Goal: Transaction & Acquisition: Book appointment/travel/reservation

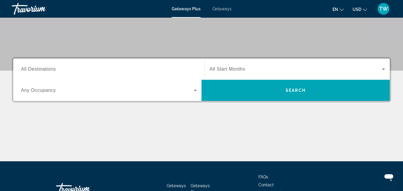
scroll to position [118, 0]
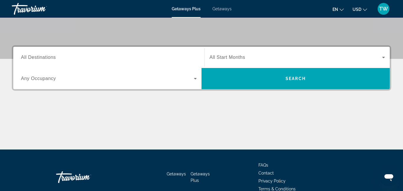
click at [55, 60] on span "All Destinations" at bounding box center [38, 57] width 35 height 5
click at [55, 60] on input "Destination All Destinations" at bounding box center [109, 57] width 176 height 7
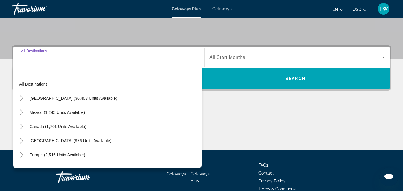
scroll to position [144, 0]
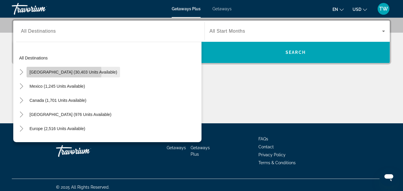
click at [56, 73] on span "[GEOGRAPHIC_DATA] (30,403 units available)" at bounding box center [73, 72] width 88 height 5
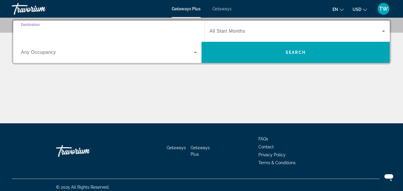
type input "**********"
click at [194, 55] on icon "Search widget" at bounding box center [195, 52] width 7 height 7
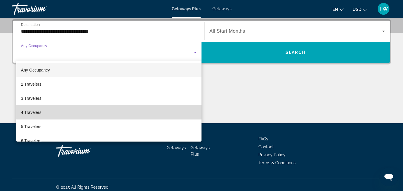
click at [47, 110] on mat-option "4 Travelers" at bounding box center [108, 113] width 185 height 14
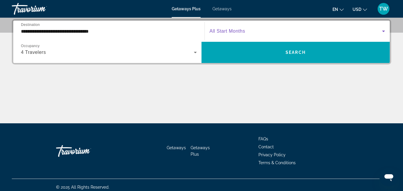
click at [383, 32] on icon "Search widget" at bounding box center [383, 31] width 7 height 7
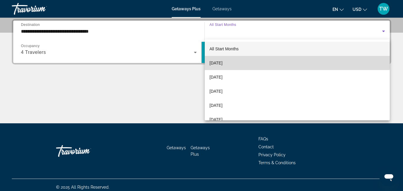
click at [287, 61] on mat-option "[DATE]" at bounding box center [297, 63] width 185 height 14
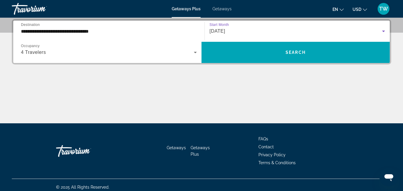
click at [194, 53] on icon "Search widget" at bounding box center [195, 52] width 7 height 7
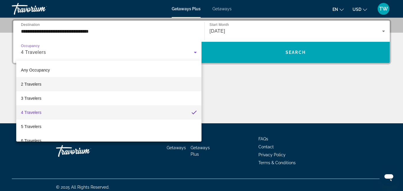
click at [160, 90] on mat-option "2 Travelers" at bounding box center [108, 84] width 185 height 14
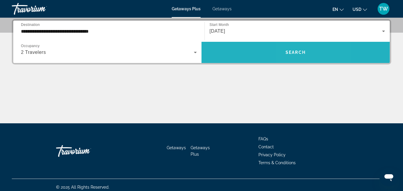
click at [296, 49] on span "Search widget" at bounding box center [295, 52] width 188 height 14
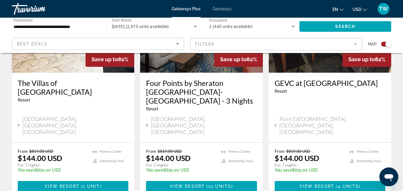
scroll to position [956, 0]
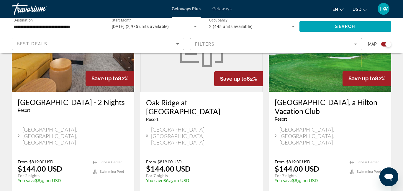
scroll to position [956, 0]
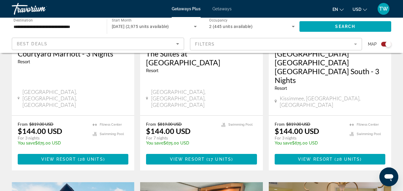
scroll to position [531, 0]
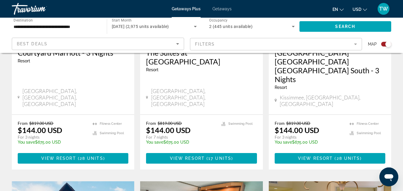
click at [356, 45] on mat-form-field "Filters" at bounding box center [276, 44] width 172 height 12
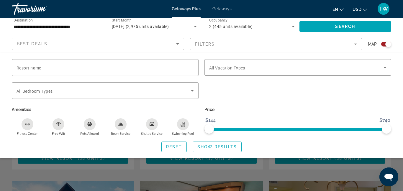
click at [356, 45] on mat-form-field "Filters" at bounding box center [276, 44] width 172 height 12
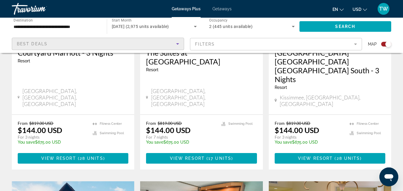
click at [179, 44] on icon "Sort by" at bounding box center [177, 43] width 7 height 7
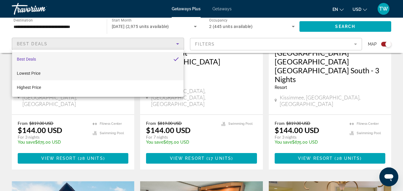
click at [157, 68] on mat-option "Lowest Price" at bounding box center [97, 73] width 171 height 14
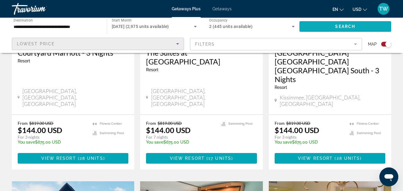
click at [332, 25] on span "Search widget" at bounding box center [345, 26] width 92 height 14
